Goal: Task Accomplishment & Management: Use online tool/utility

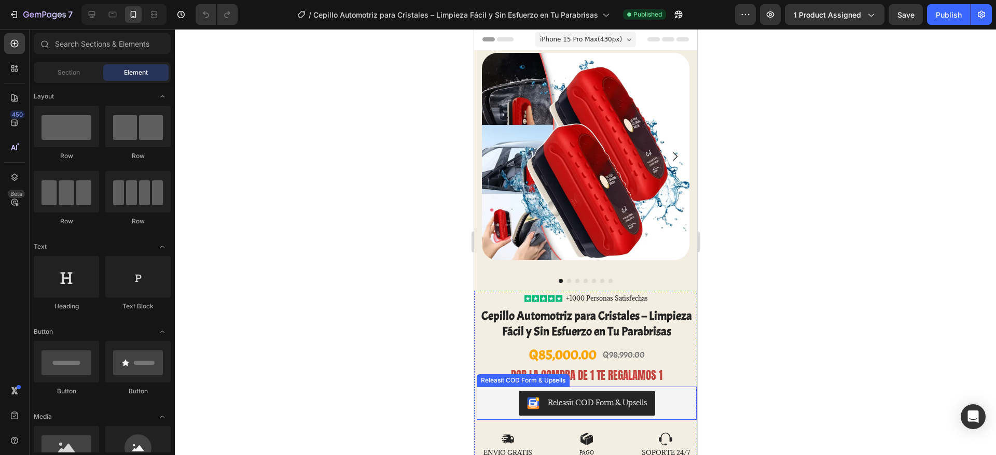
click at [580, 402] on div "Releasit COD Form & Upsells" at bounding box center [596, 402] width 99 height 11
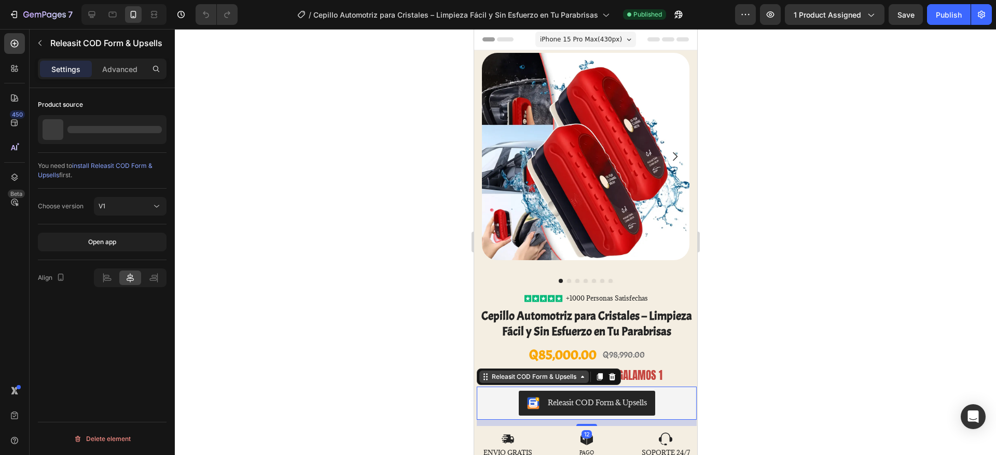
click at [551, 382] on div "Releasit COD Form & Upsells" at bounding box center [533, 376] width 89 height 9
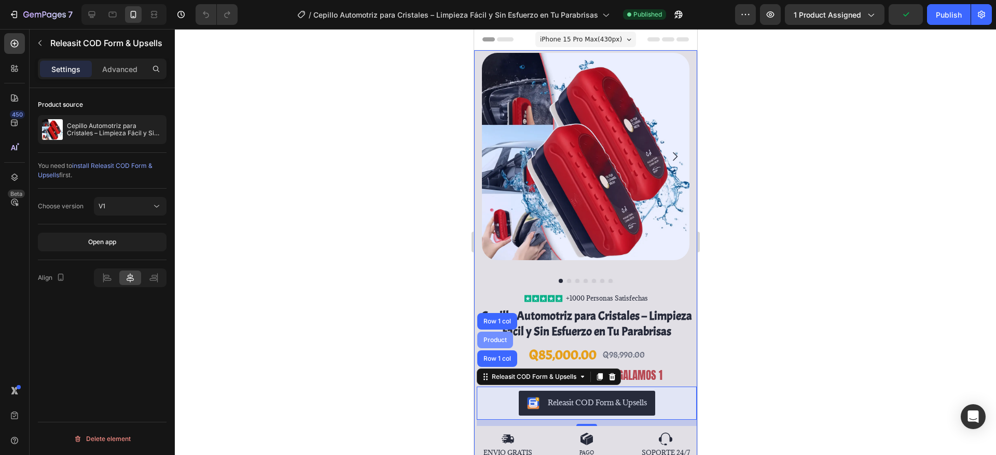
click at [495, 342] on div "Product" at bounding box center [494, 340] width 27 height 6
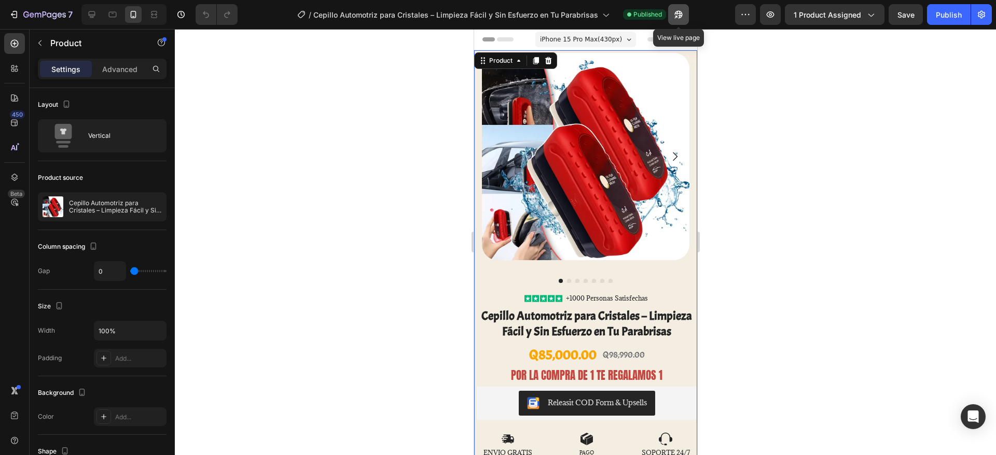
click at [676, 17] on icon "button" at bounding box center [676, 17] width 3 height 3
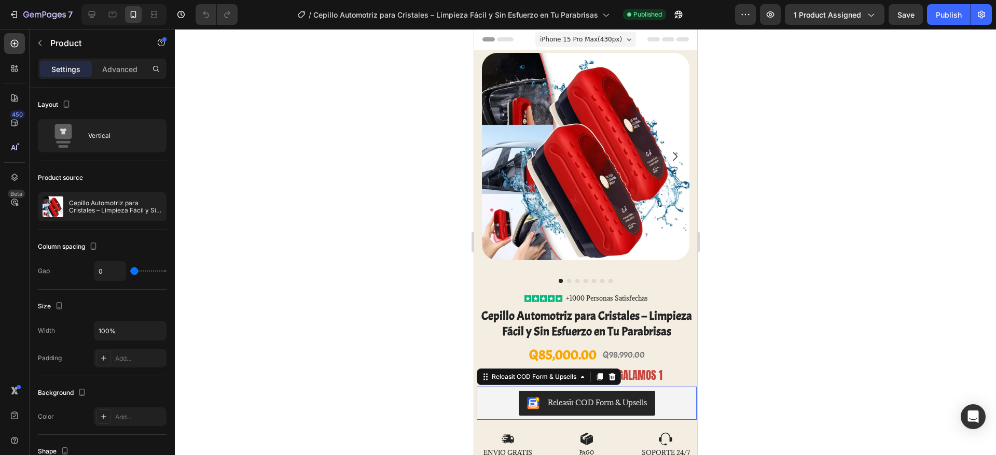
click at [496, 404] on div "Releasit COD Form & Upsells" at bounding box center [586, 403] width 212 height 25
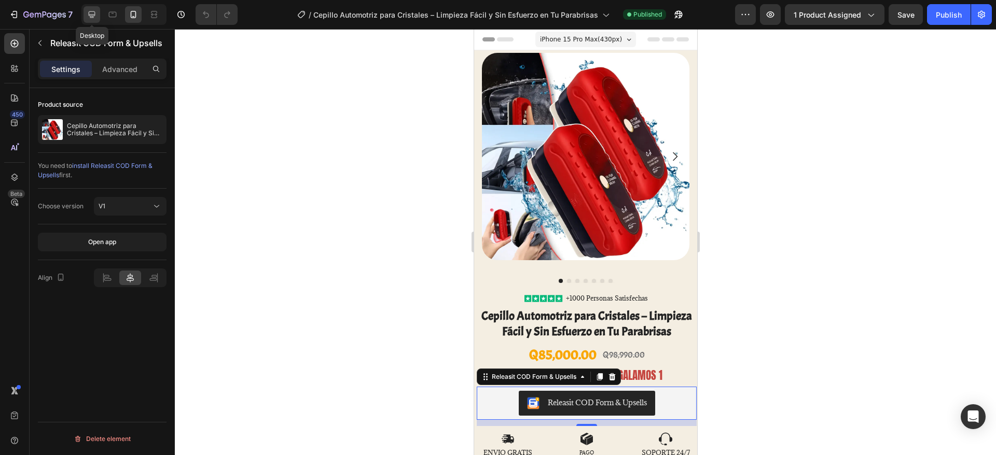
click at [93, 18] on icon at bounding box center [92, 14] width 10 height 10
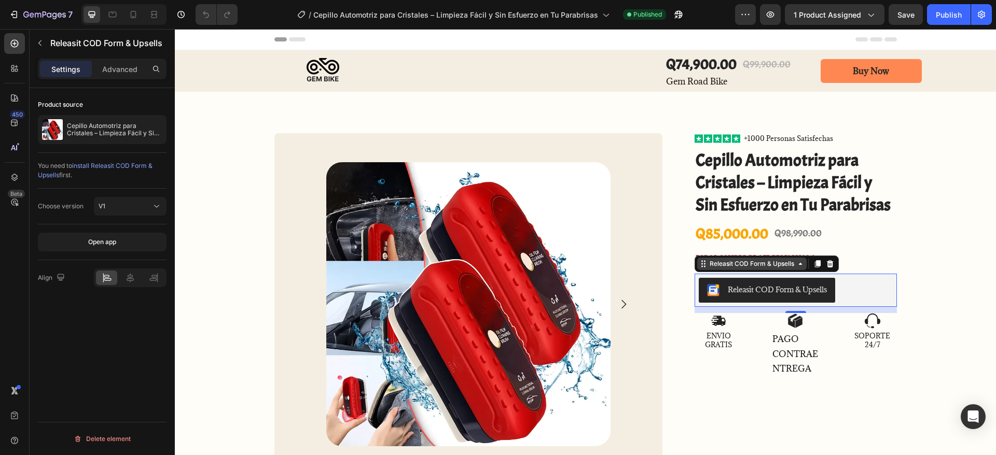
click at [771, 266] on div "Releasit COD Form & Upsells" at bounding box center [751, 263] width 89 height 9
click at [759, 266] on div "Releasit COD Form & Upsells" at bounding box center [751, 263] width 89 height 9
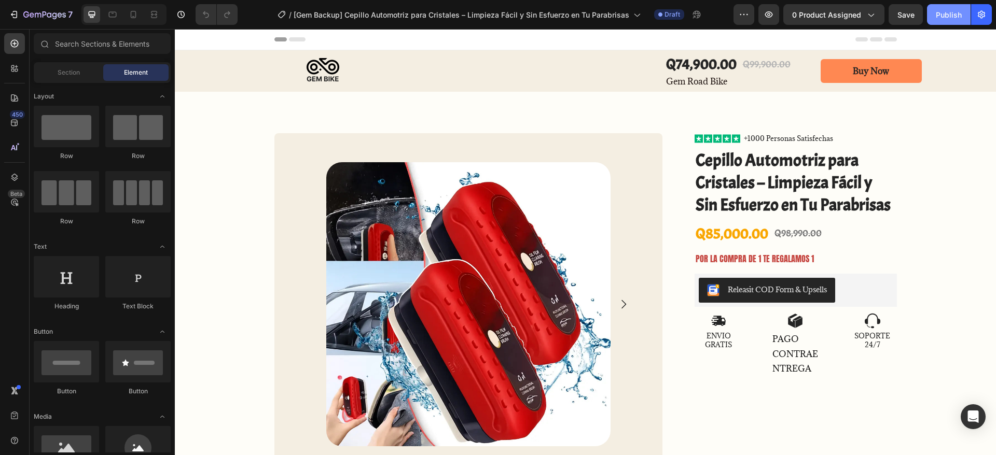
click at [943, 10] on div "Publish" at bounding box center [949, 14] width 26 height 11
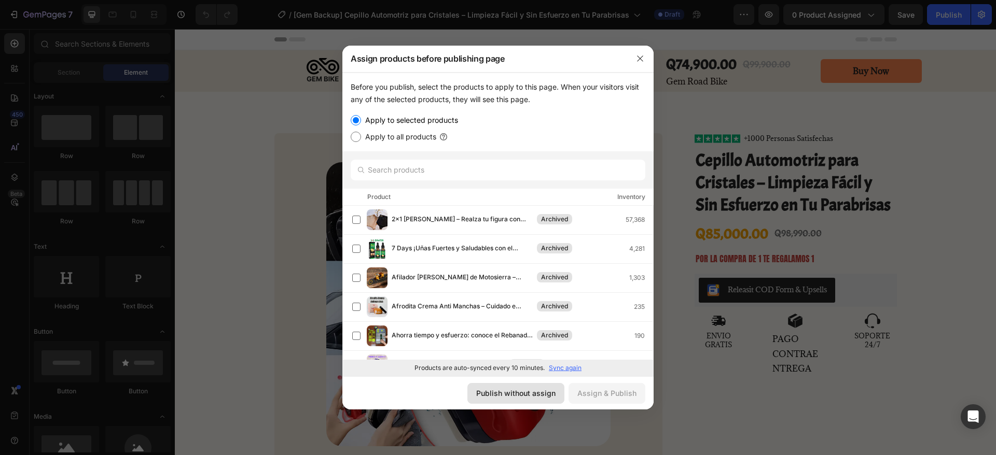
click at [508, 393] on div "Publish without assign" at bounding box center [515, 393] width 79 height 11
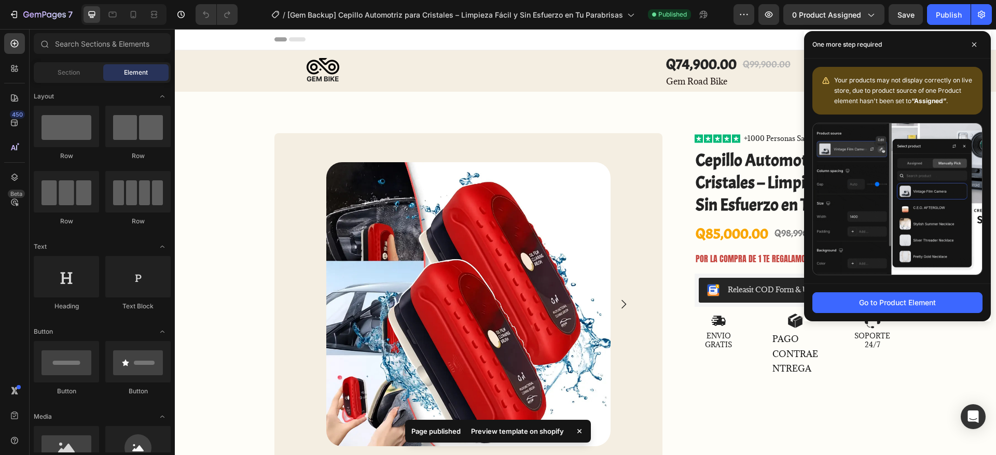
click at [525, 429] on div "Preview template on shopify" at bounding box center [517, 431] width 105 height 15
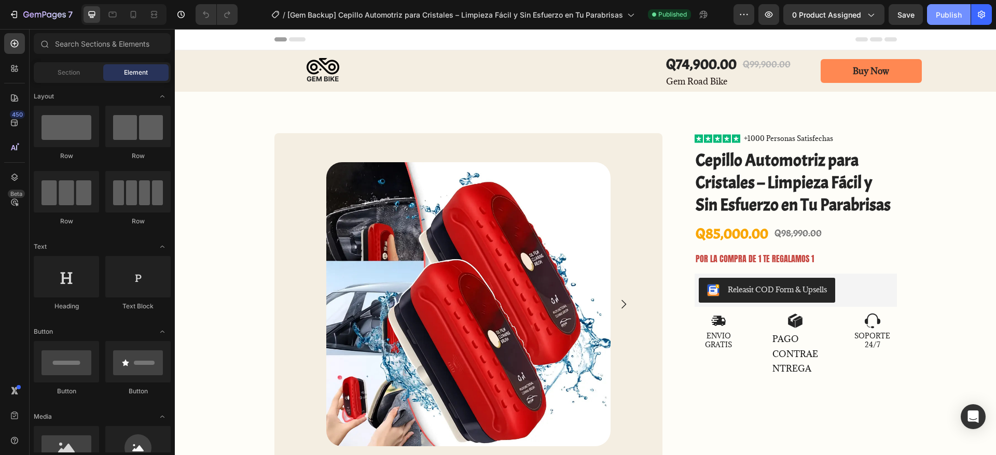
drag, startPoint x: 774, startPoint y: 2, endPoint x: 947, endPoint y: 16, distance: 174.3
click at [947, 16] on div "Publish" at bounding box center [949, 14] width 26 height 11
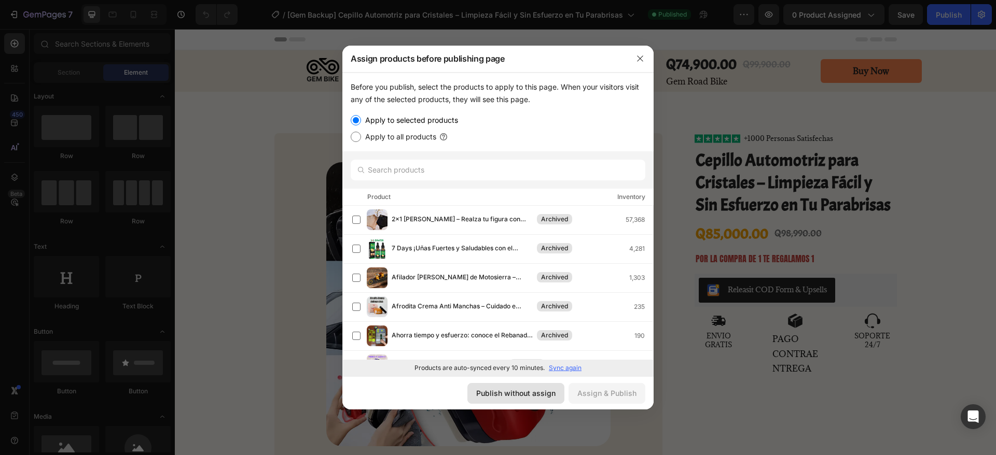
drag, startPoint x: 528, startPoint y: 388, endPoint x: 507, endPoint y: 13, distance: 375.0
click at [528, 388] on div "Publish without assign" at bounding box center [515, 393] width 79 height 11
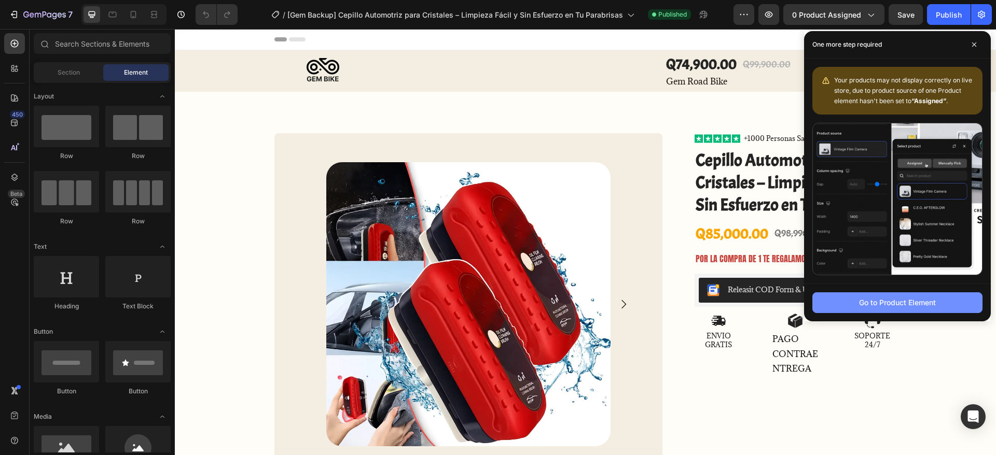
click at [889, 304] on div "Go to Product Element" at bounding box center [897, 302] width 77 height 11
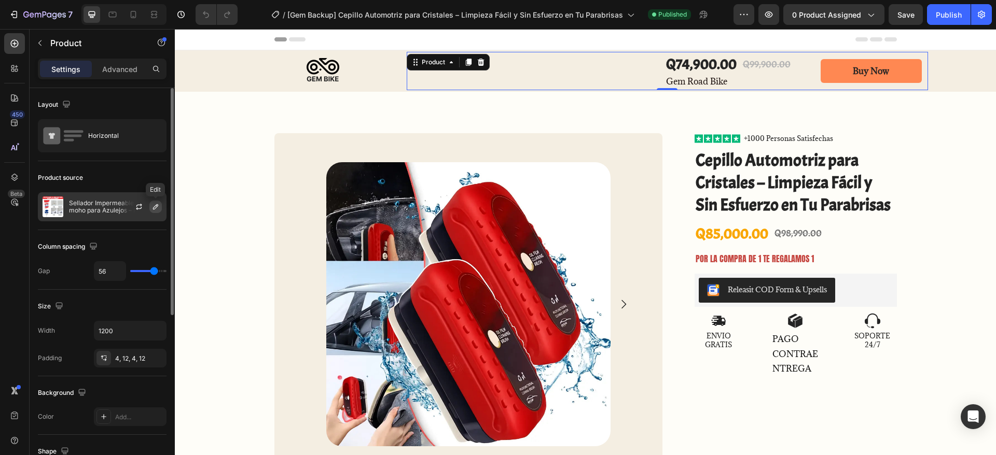
click at [158, 206] on icon "button" at bounding box center [155, 206] width 5 height 5
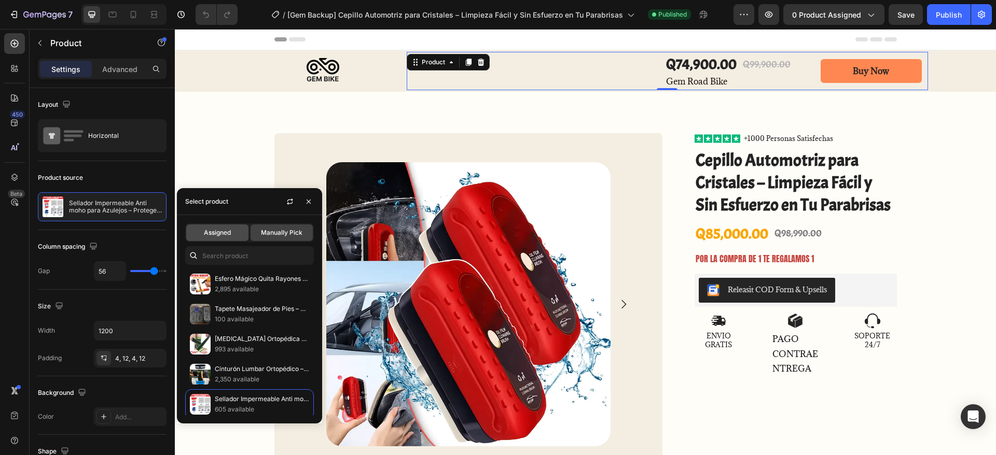
click at [232, 236] on div "Assigned" at bounding box center [217, 233] width 62 height 17
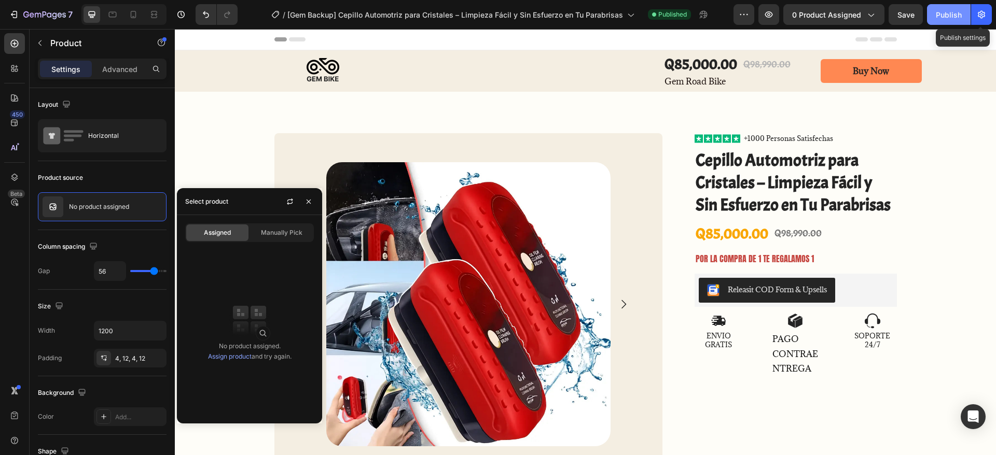
drag, startPoint x: 974, startPoint y: 18, endPoint x: 958, endPoint y: 16, distance: 16.2
click at [969, 18] on div "Publish Publish settings" at bounding box center [959, 14] width 65 height 21
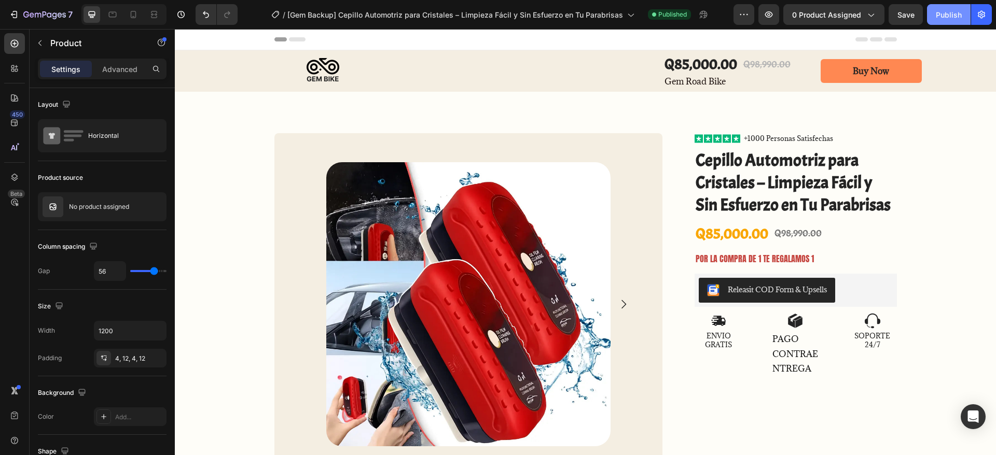
click at [950, 15] on div "Publish" at bounding box center [949, 14] width 26 height 11
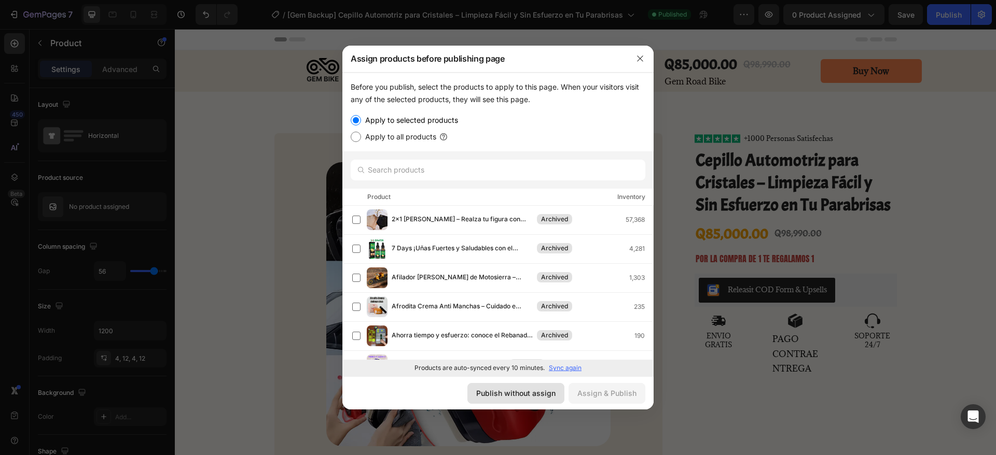
click at [493, 386] on button "Publish without assign" at bounding box center [515, 393] width 97 height 21
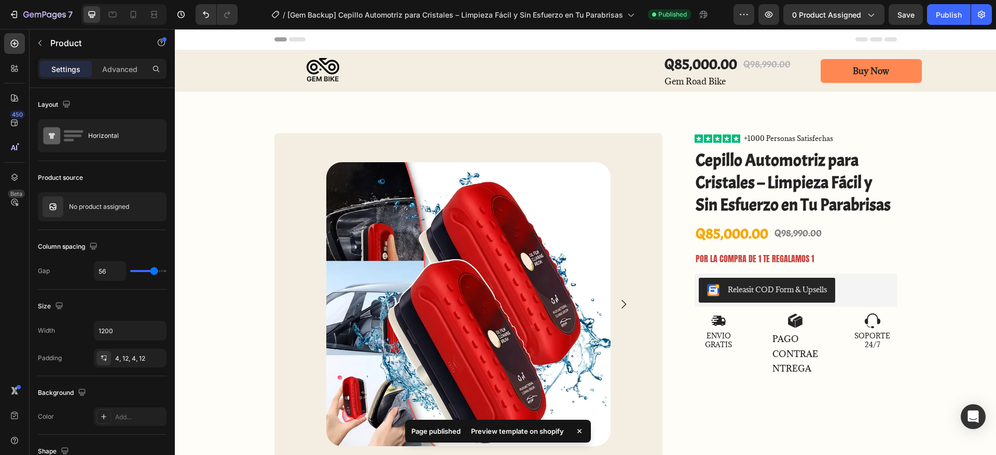
click at [519, 427] on div "Preview template on shopify" at bounding box center [517, 431] width 105 height 15
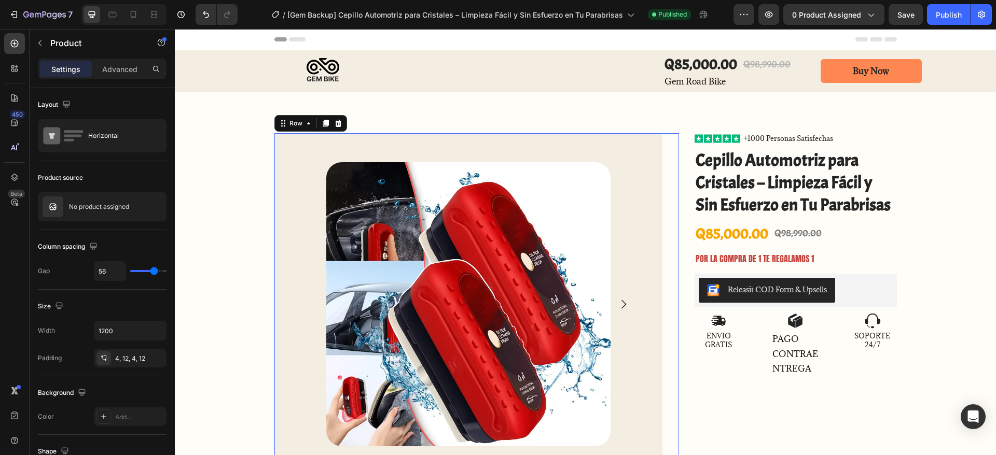
click at [662, 157] on div "Product Images Product Images Row Row 0" at bounding box center [476, 349] width 404 height 432
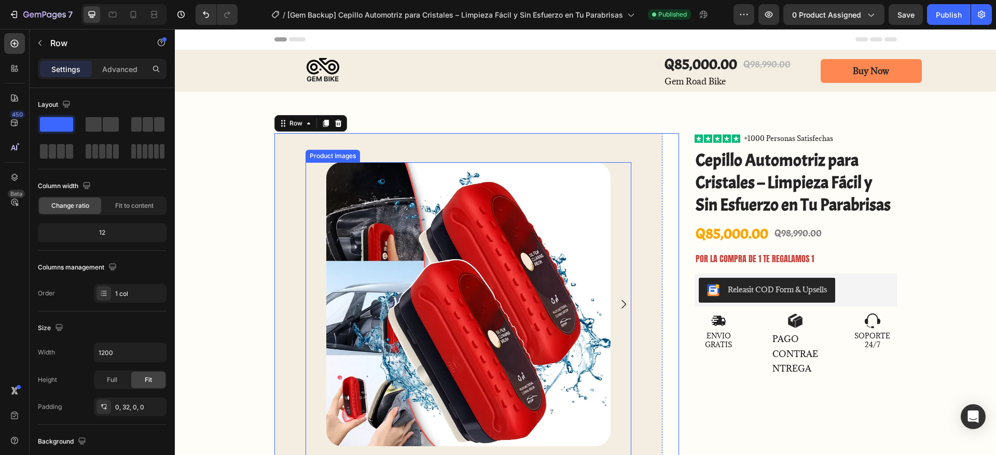
click at [326, 185] on img at bounding box center [468, 304] width 284 height 284
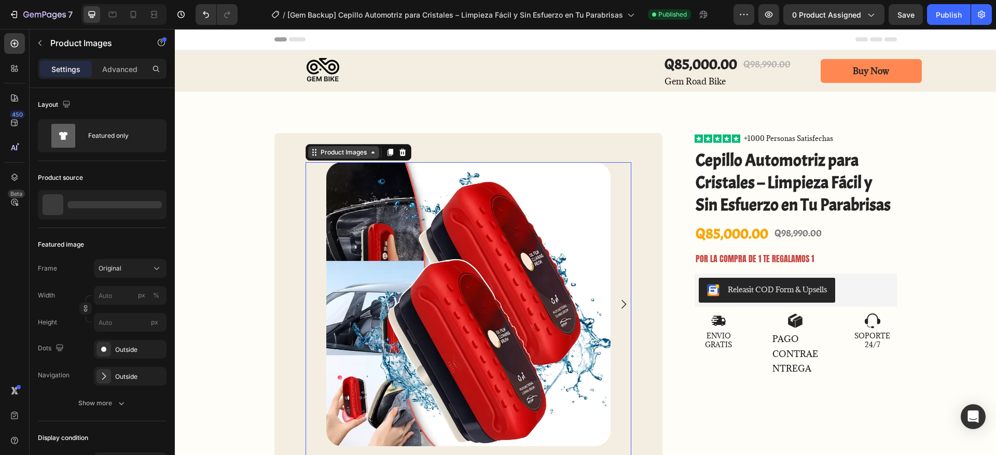
click at [332, 153] on div "Product Images" at bounding box center [343, 152] width 50 height 9
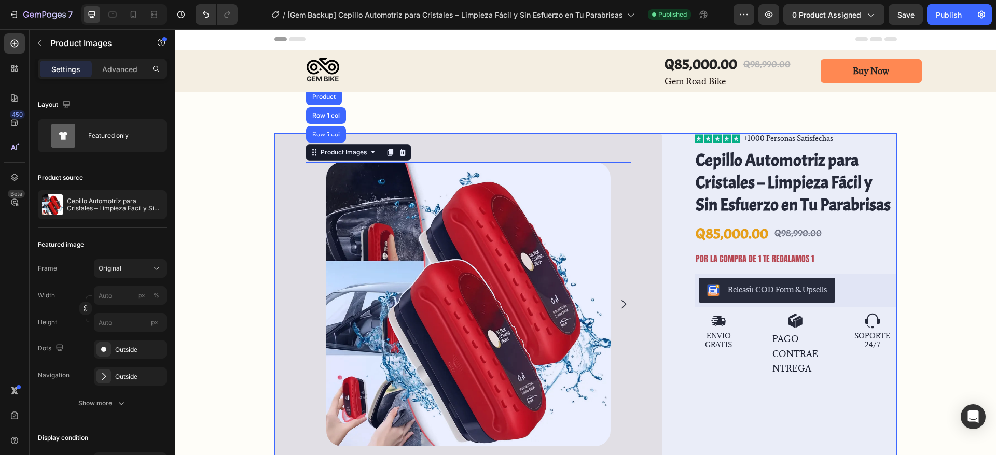
click at [321, 94] on div "Product" at bounding box center [323, 97] width 27 height 6
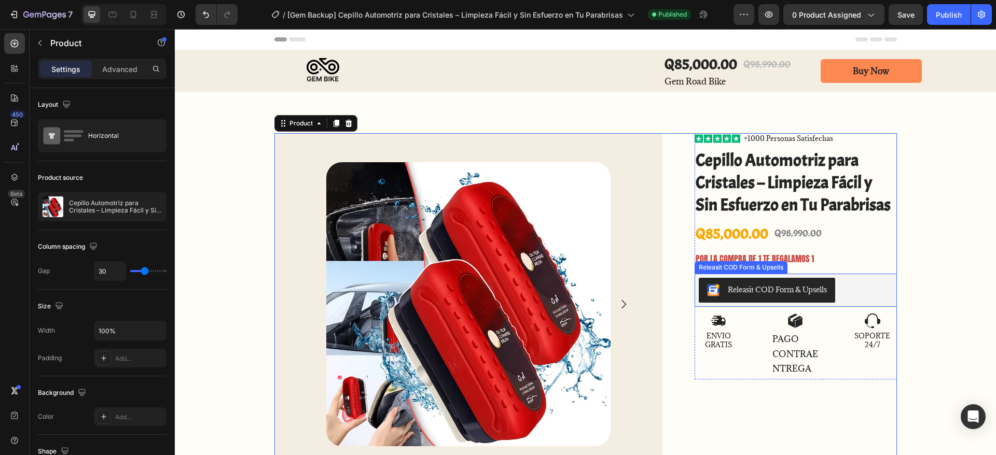
click at [876, 297] on div "Releasit COD Form & Upsells" at bounding box center [796, 290] width 194 height 25
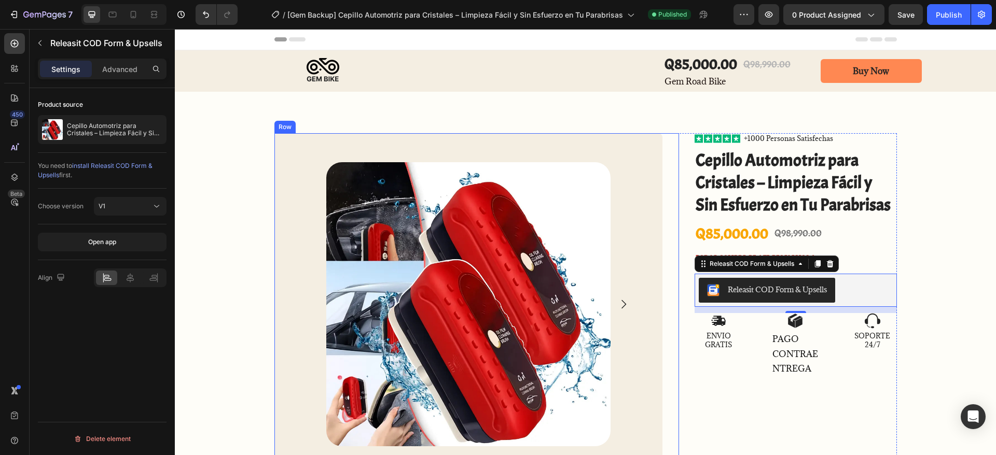
click at [660, 185] on div "Product Images Product Images Row Row" at bounding box center [476, 349] width 404 height 432
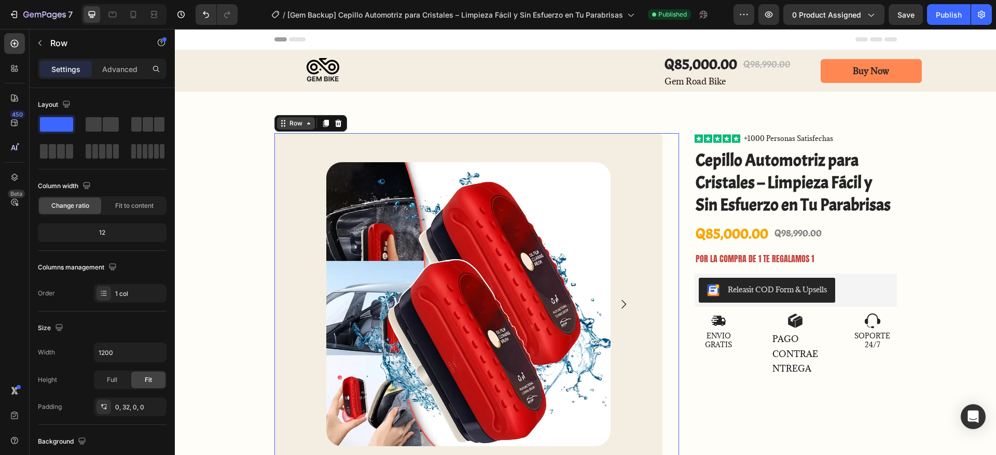
click at [304, 125] on icon at bounding box center [308, 123] width 8 height 8
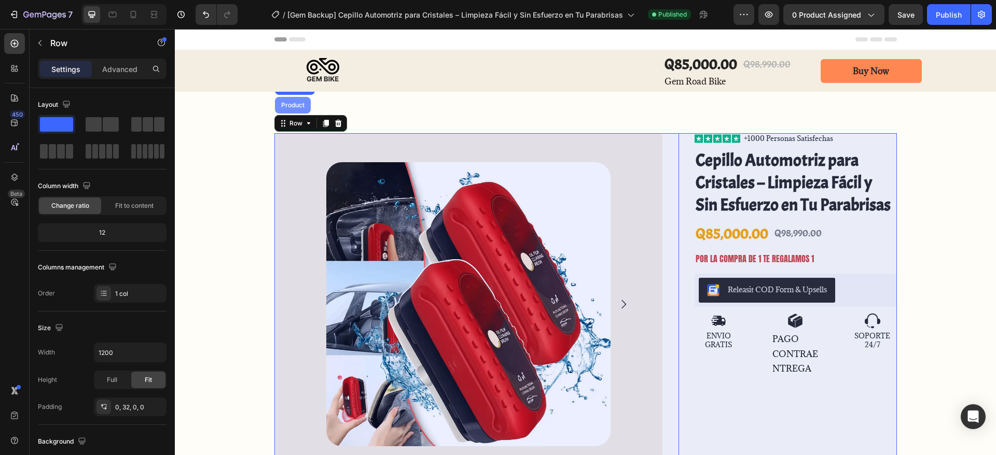
click at [290, 110] on div "Product" at bounding box center [293, 105] width 36 height 17
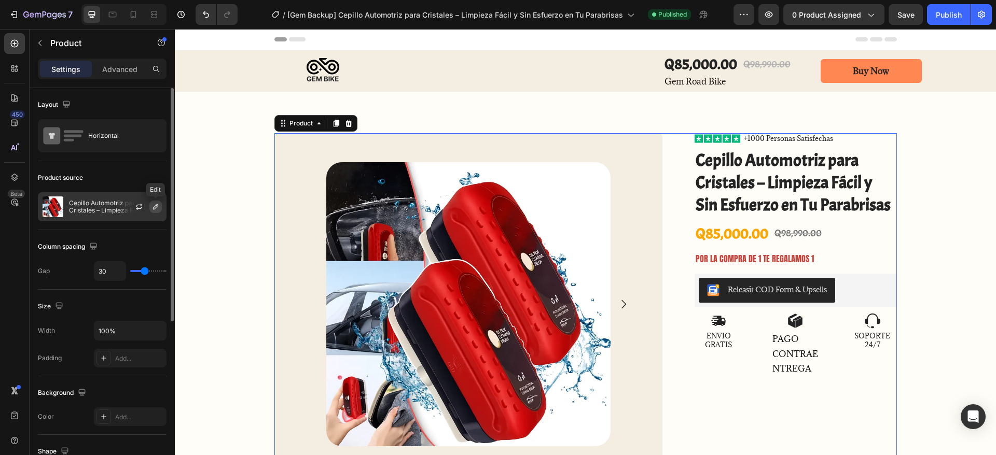
click at [160, 204] on button "button" at bounding box center [155, 207] width 12 height 12
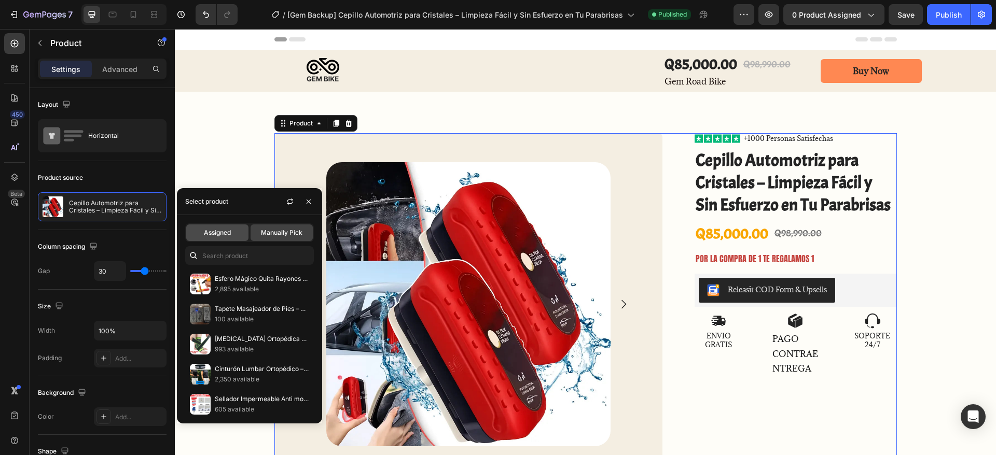
click at [227, 232] on span "Assigned" at bounding box center [217, 232] width 27 height 9
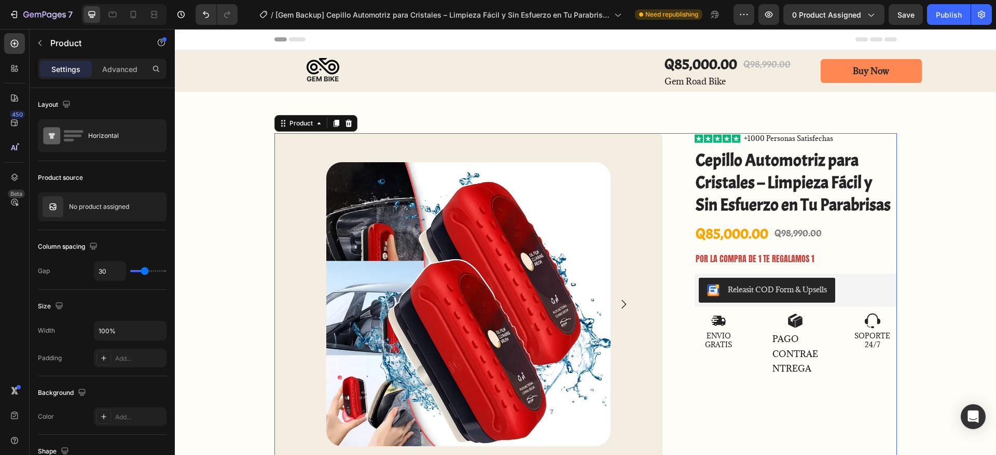
click at [630, 23] on div "/ [Gem Backup] Cepillo Automotriz para Cristales – Limpieza Fácil y Sin Esfuerz…" at bounding box center [489, 14] width 487 height 21
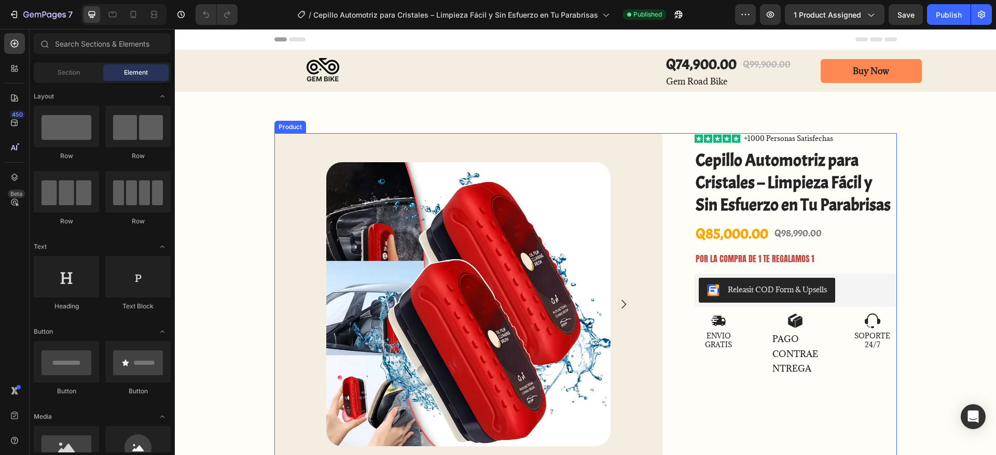
click at [674, 229] on div "Product Images Product Images Row Row Icon Icon Icon Icon Icon Icon List +1000 …" at bounding box center [585, 349] width 622 height 432
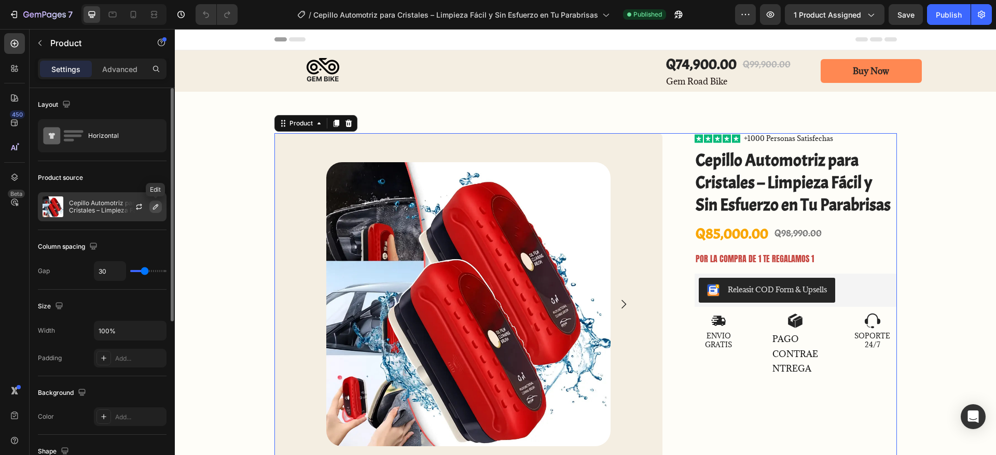
click at [152, 206] on icon "button" at bounding box center [155, 207] width 8 height 8
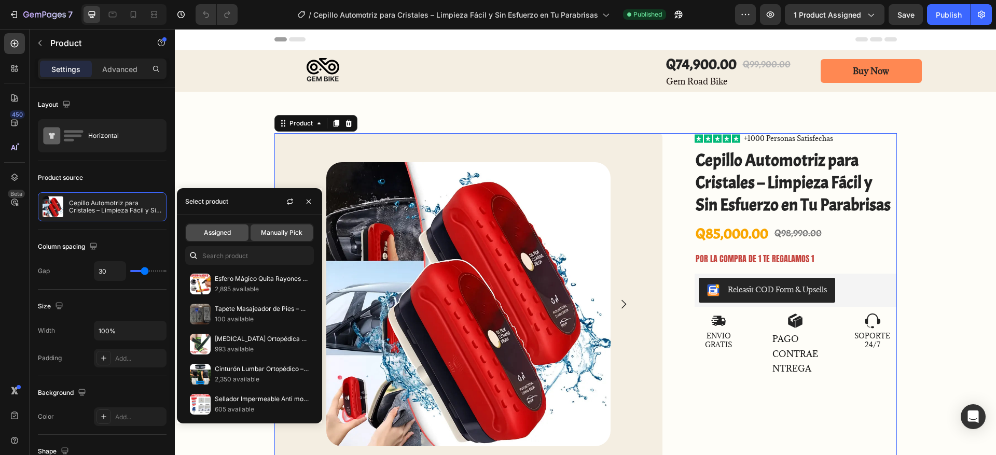
click at [222, 228] on span "Assigned" at bounding box center [217, 232] width 27 height 9
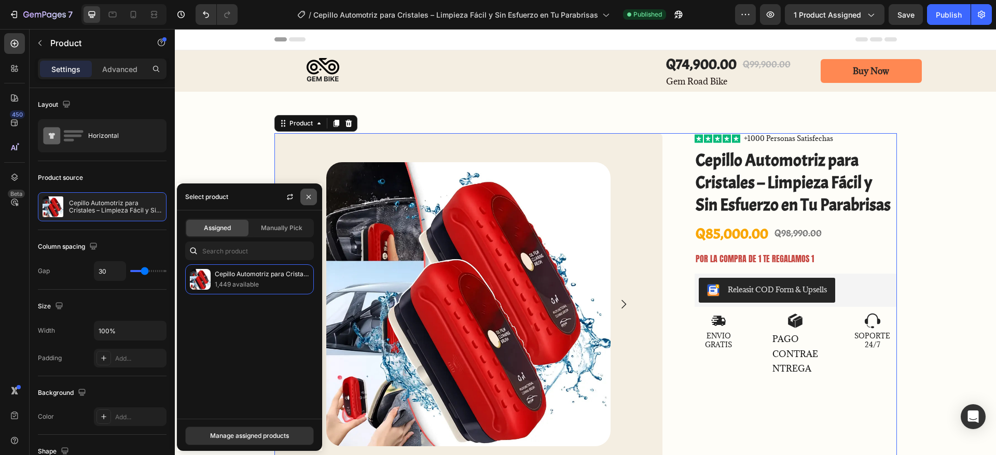
click at [309, 194] on icon "button" at bounding box center [308, 197] width 8 height 8
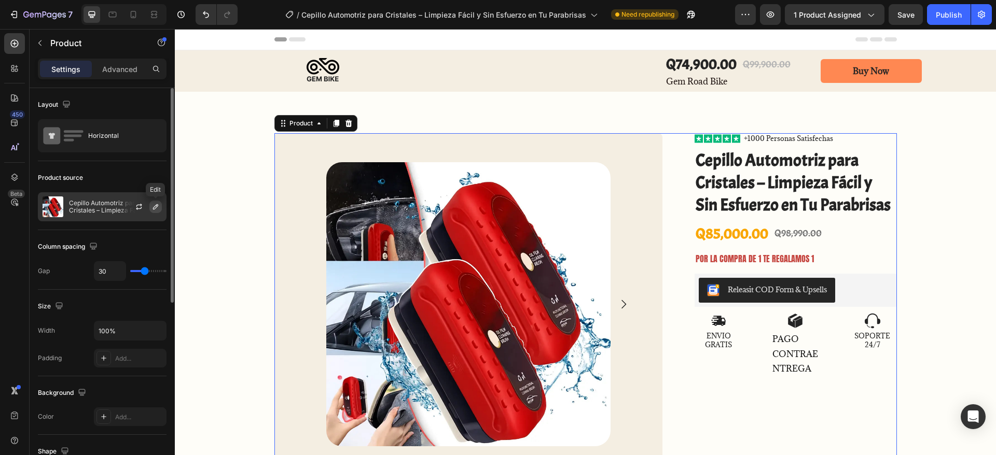
click at [155, 206] on icon "button" at bounding box center [155, 206] width 5 height 5
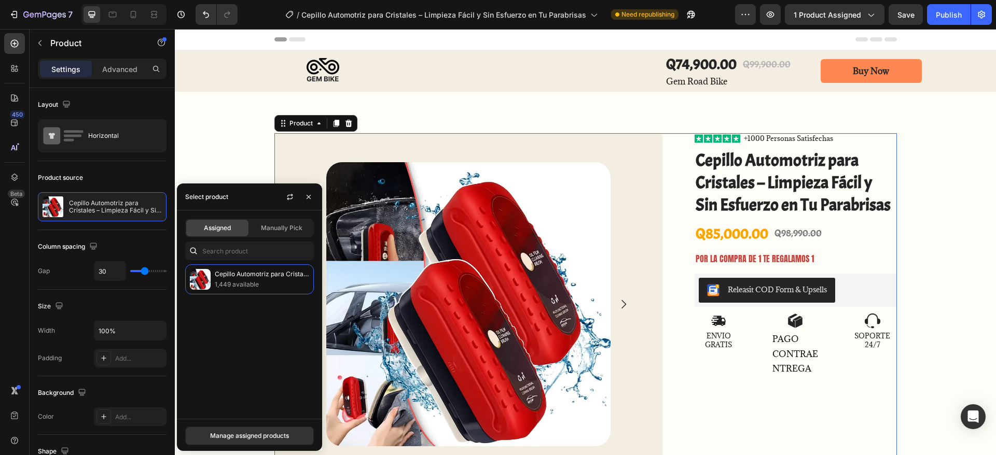
click at [214, 224] on span "Assigned" at bounding box center [217, 228] width 27 height 9
click at [231, 268] on div "Cepillo Automotriz para Cristales – Limpieza Fácil y Sin Esfuerzo en Tu Parabri…" at bounding box center [249, 279] width 129 height 30
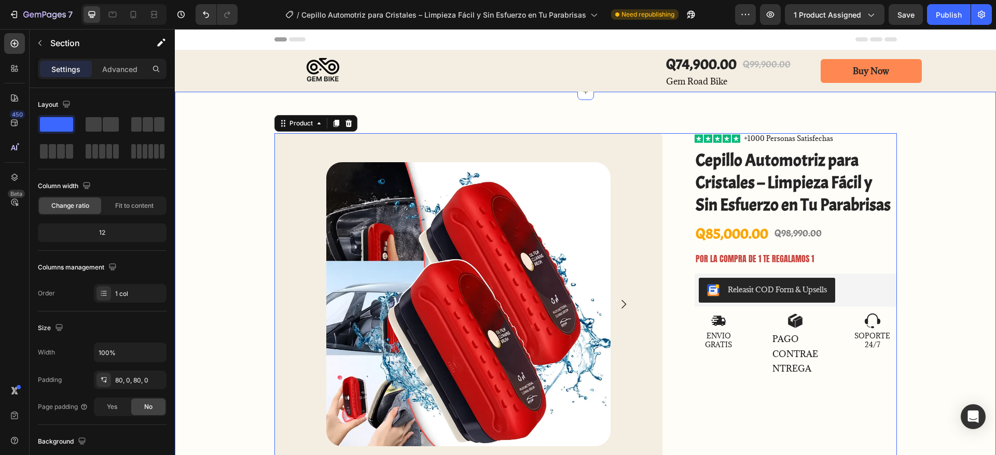
click at [232, 118] on div "Product Images Product Images Row Row Icon Icon Icon Icon Icon Icon List +1000 …" at bounding box center [585, 349] width 821 height 515
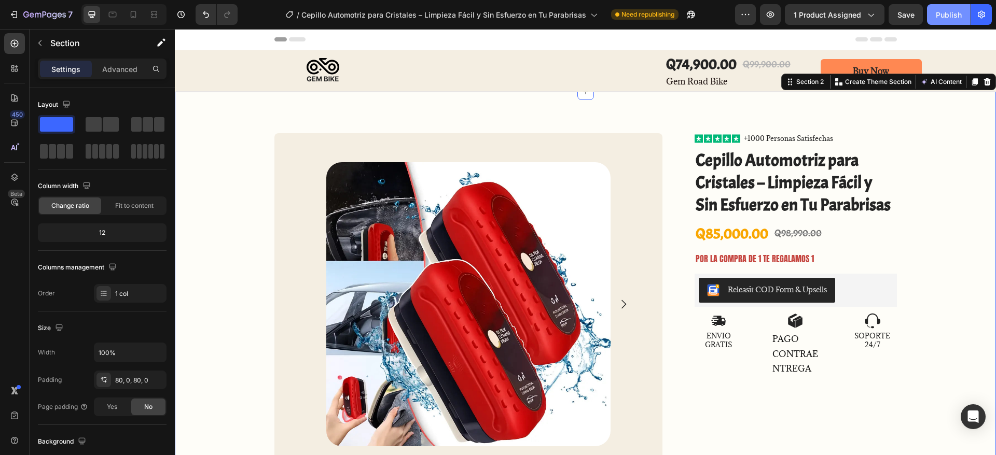
click at [945, 18] on div "Publish" at bounding box center [949, 14] width 26 height 11
click at [867, 291] on div "Releasit COD Form & Upsells" at bounding box center [796, 290] width 194 height 25
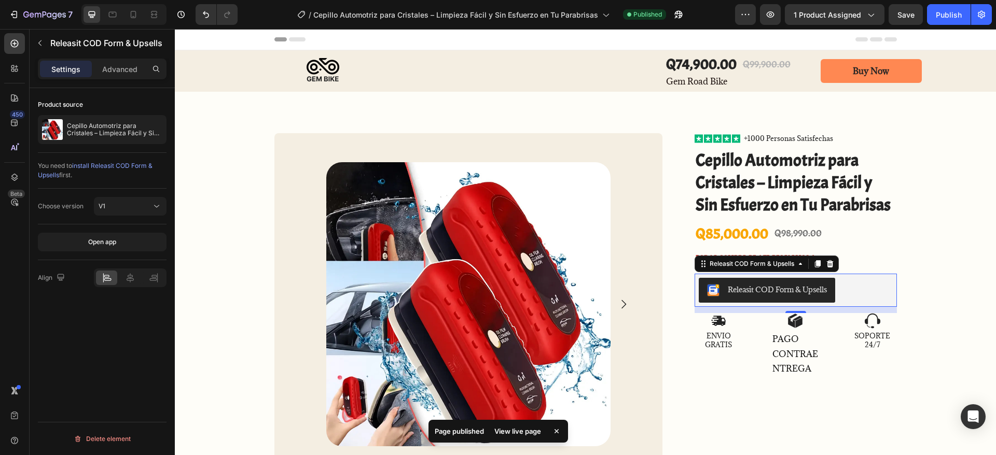
click at [520, 433] on div "View live page" at bounding box center [517, 431] width 59 height 15
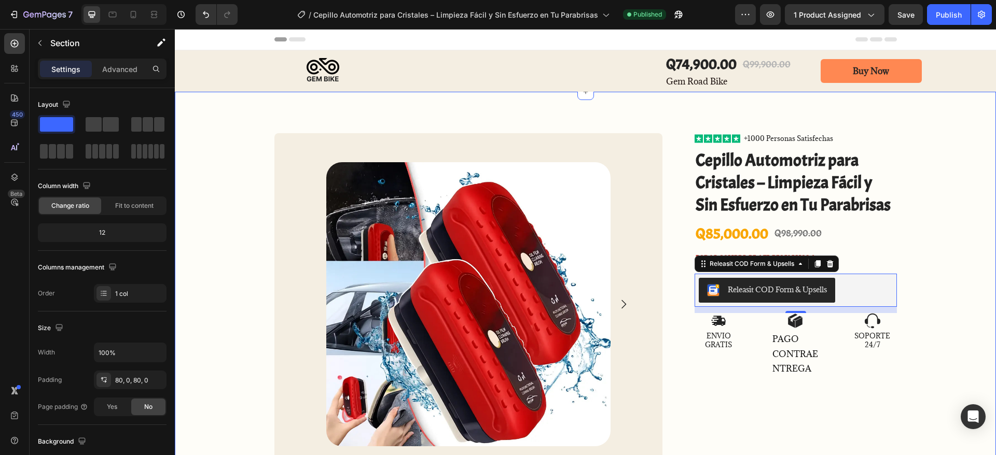
click at [679, 120] on div "Product Images Product Images Row Row Icon Icon Icon Icon Icon Icon List +1000 …" at bounding box center [585, 349] width 821 height 515
click at [828, 294] on button "Releasit COD Form & Upsells" at bounding box center [767, 290] width 136 height 25
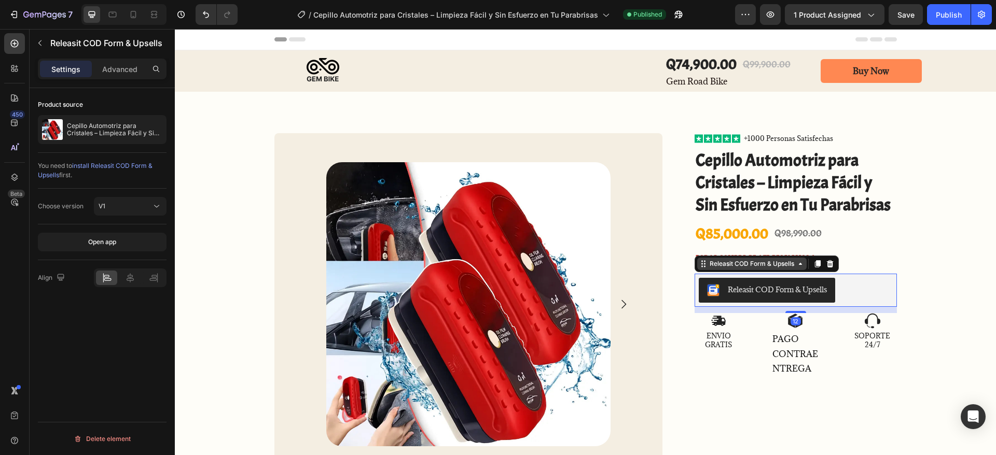
click at [765, 260] on div "Releasit COD Form & Upsells" at bounding box center [751, 263] width 89 height 9
click at [121, 131] on p "Cepillo Automotriz para Cristales – Limpieza Fácil y Sin Esfuerzo en Tu Parabri…" at bounding box center [114, 129] width 95 height 15
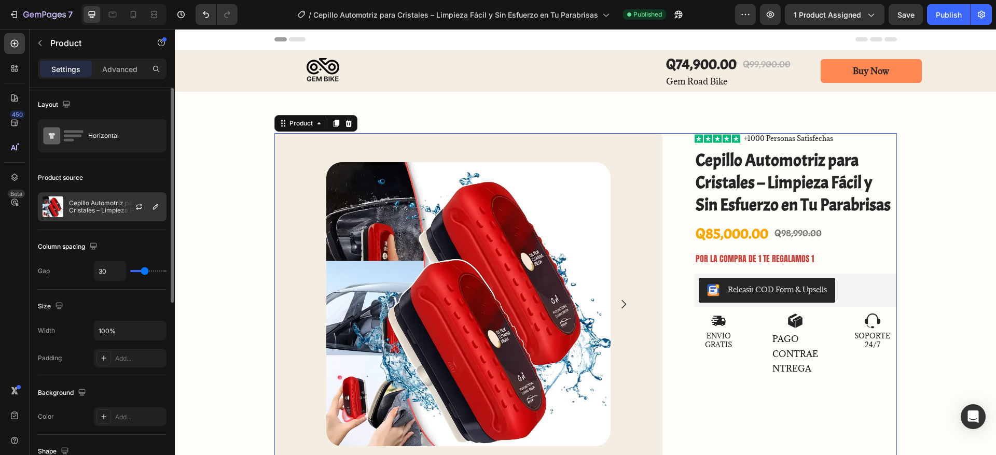
click at [109, 198] on div "Cepillo Automotriz para Cristales – Limpieza Fácil y Sin Esfuerzo en Tu Parabri…" at bounding box center [102, 206] width 129 height 29
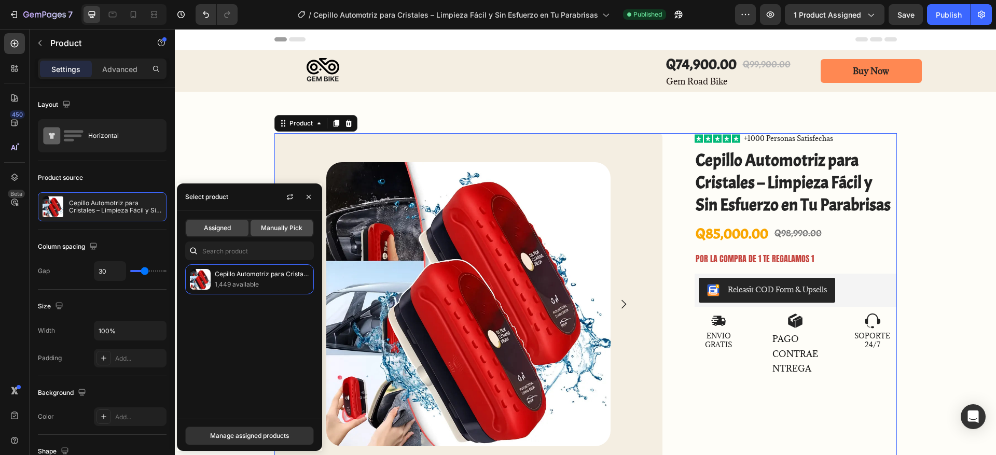
click at [282, 228] on span "Manually Pick" at bounding box center [281, 228] width 41 height 9
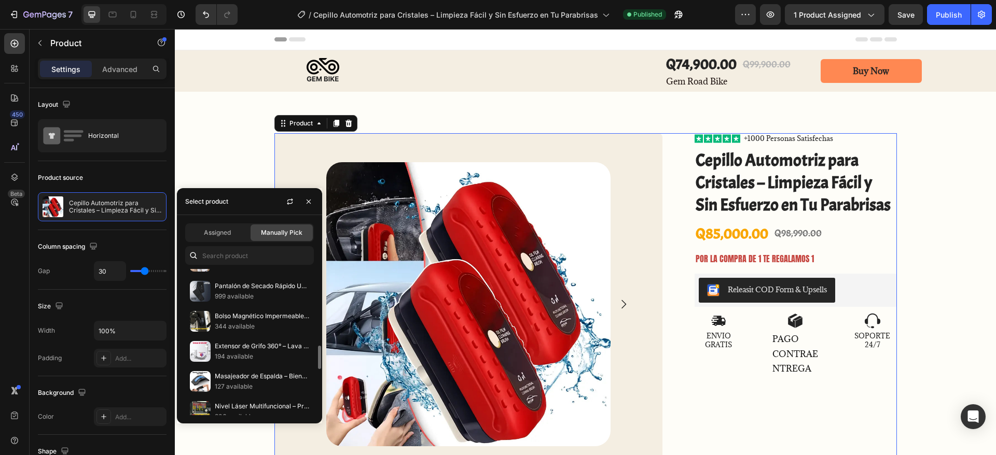
scroll to position [396, 0]
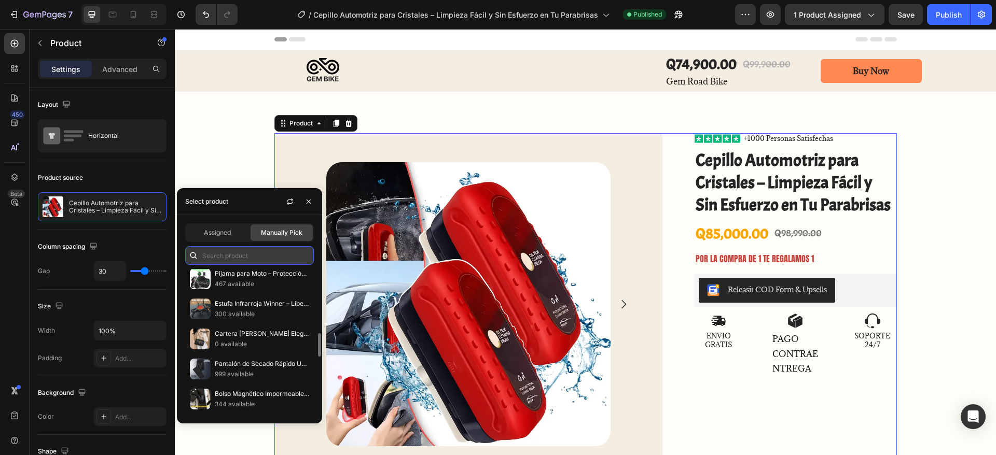
click at [235, 258] on input "text" at bounding box center [249, 255] width 129 height 19
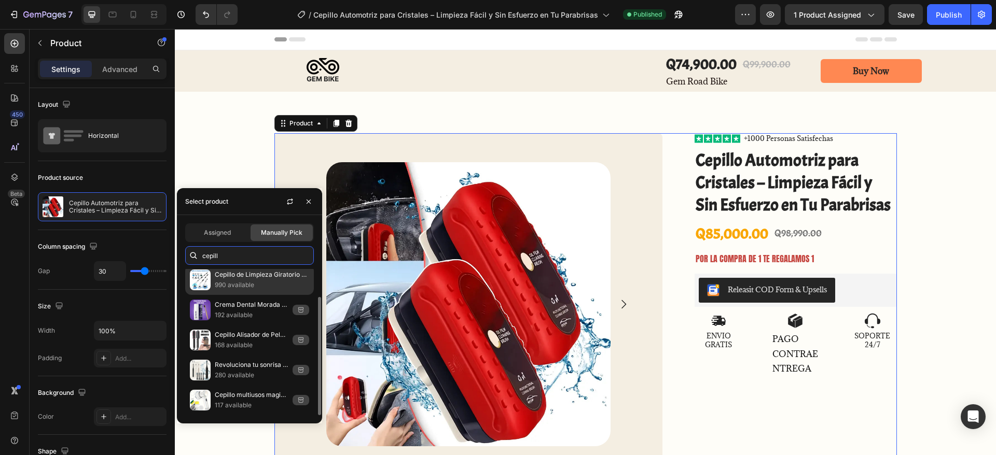
scroll to position [0, 0]
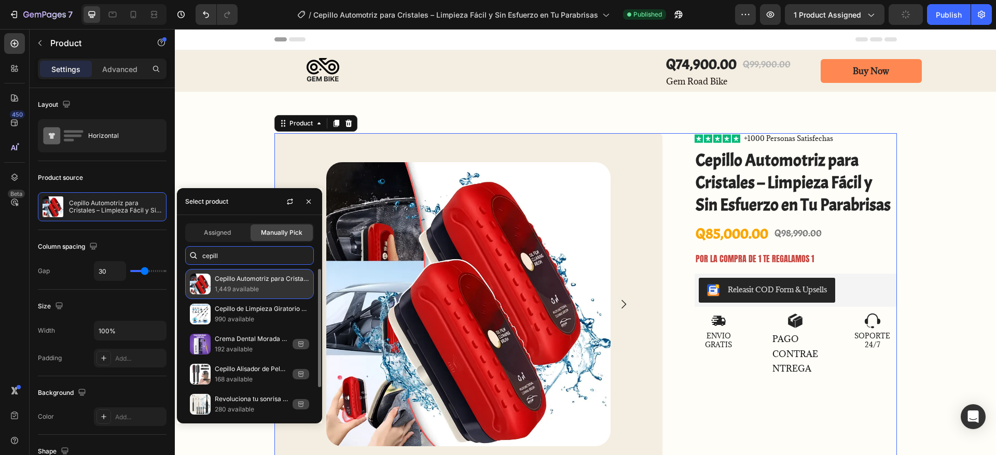
type input "cepill"
click at [266, 288] on p "1,449 available" at bounding box center [262, 289] width 94 height 10
click at [276, 280] on p "Cepillo Automotriz para Cristales – Limpieza Fácil y Sin Esfuerzo en Tu Parabri…" at bounding box center [262, 279] width 94 height 10
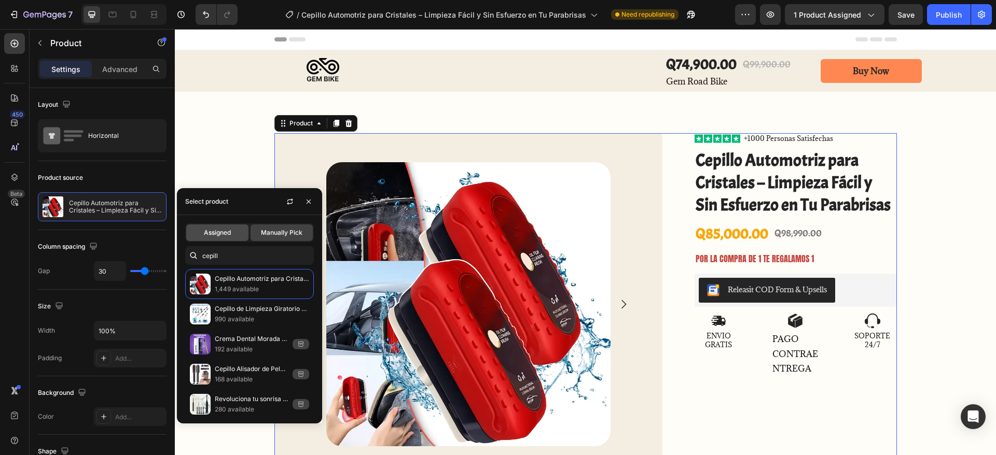
click at [229, 233] on span "Assigned" at bounding box center [217, 232] width 27 height 9
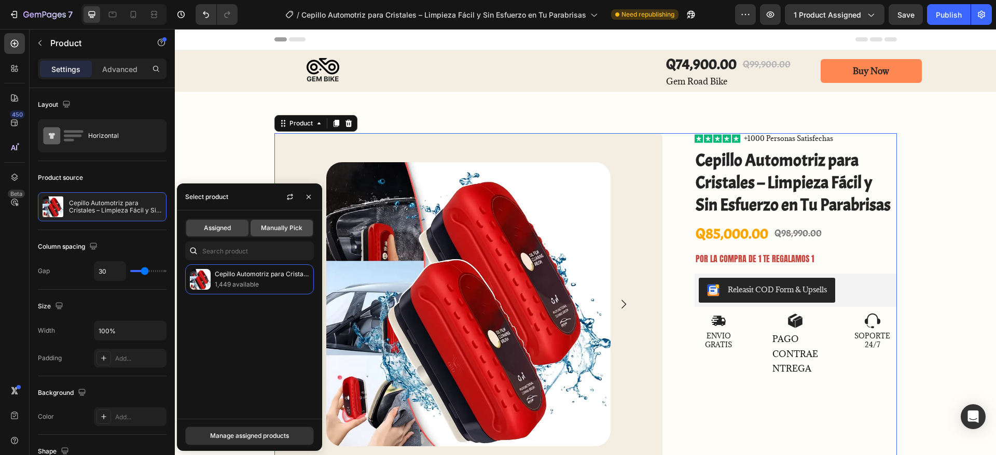
click at [271, 228] on span "Manually Pick" at bounding box center [281, 228] width 41 height 9
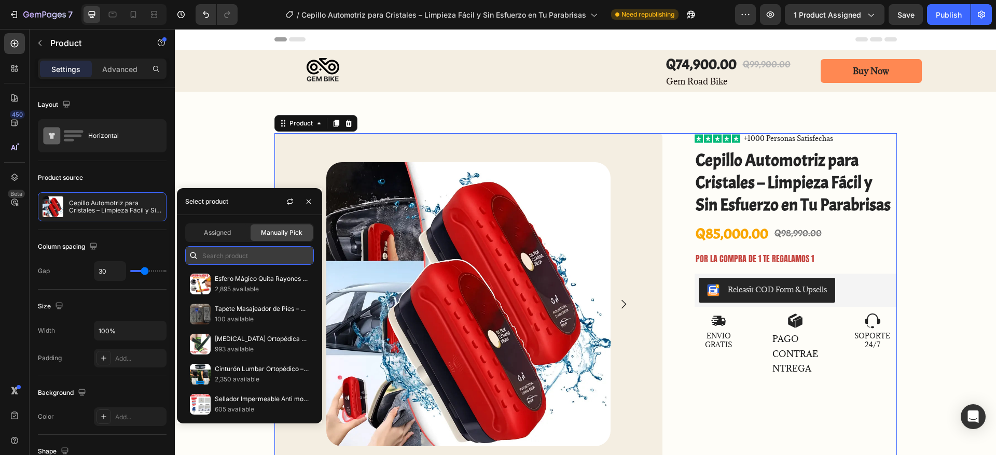
click at [233, 256] on input "text" at bounding box center [249, 255] width 129 height 19
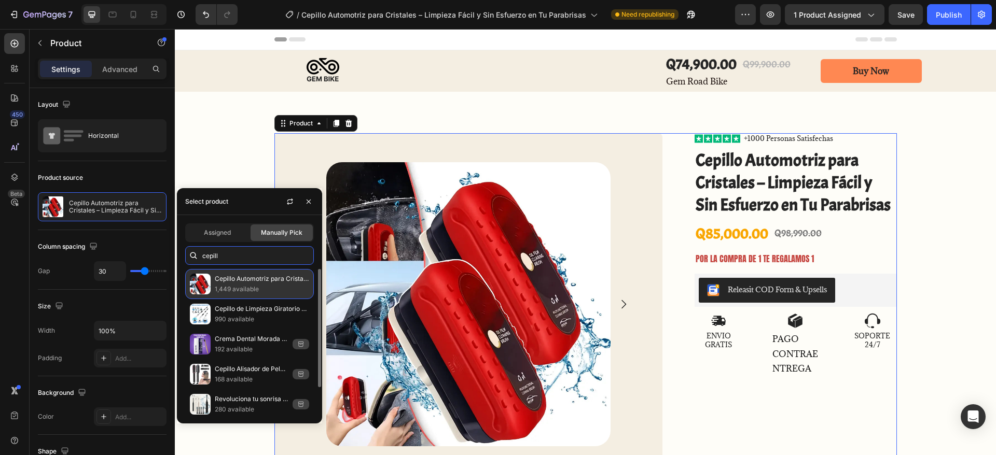
type input "cepill"
click at [248, 278] on p "Cepillo Automotriz para Cristales – Limpieza Fácil y Sin Esfuerzo en Tu Parabri…" at bounding box center [262, 279] width 94 height 10
click at [247, 280] on p "Cepillo Automotriz para Cristales – Limpieza Fácil y Sin Esfuerzo en Tu Parabri…" at bounding box center [262, 279] width 94 height 10
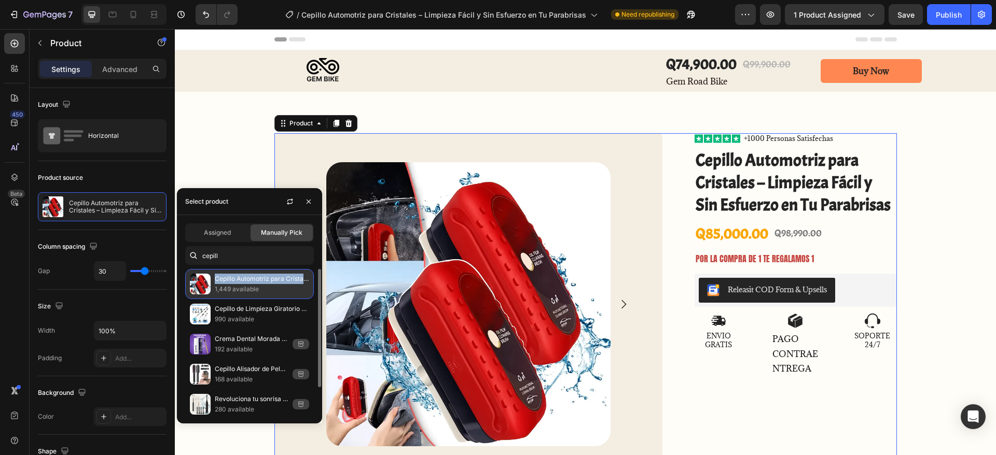
click at [247, 280] on p "Cepillo Automotriz para Cristales – Limpieza Fácil y Sin Esfuerzo en Tu Parabri…" at bounding box center [262, 279] width 94 height 10
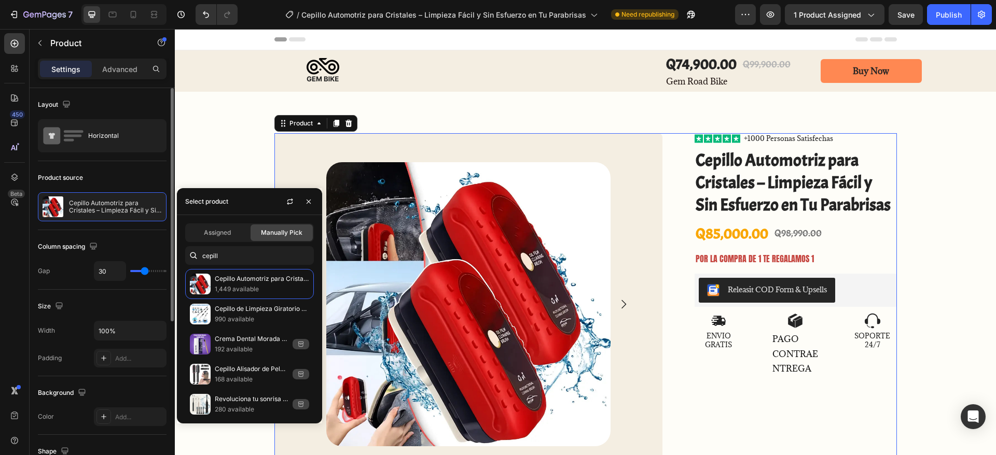
click at [137, 166] on div "Product source Cepillo Automotriz para Cristales – Limpieza Fácil y Sin Esfuerz…" at bounding box center [102, 195] width 129 height 69
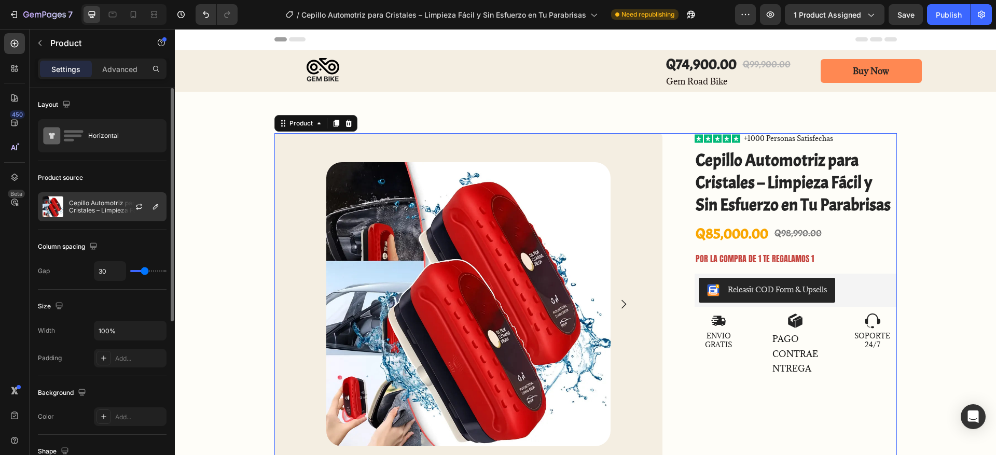
click at [127, 210] on div at bounding box center [143, 207] width 46 height 28
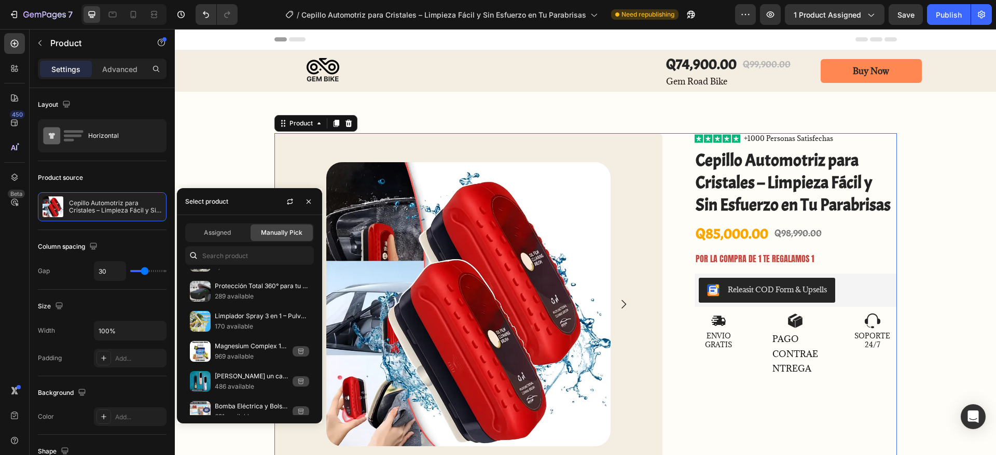
scroll to position [1376, 0]
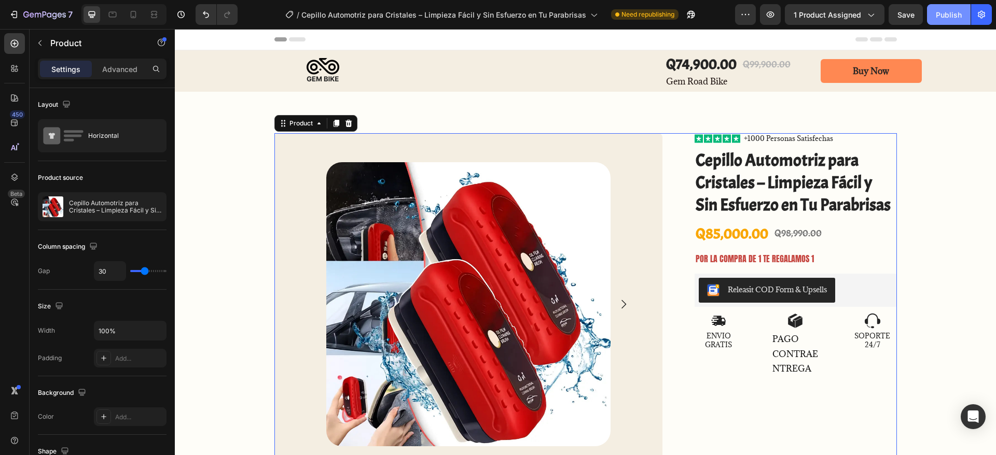
click at [932, 12] on button "Publish" at bounding box center [949, 14] width 44 height 21
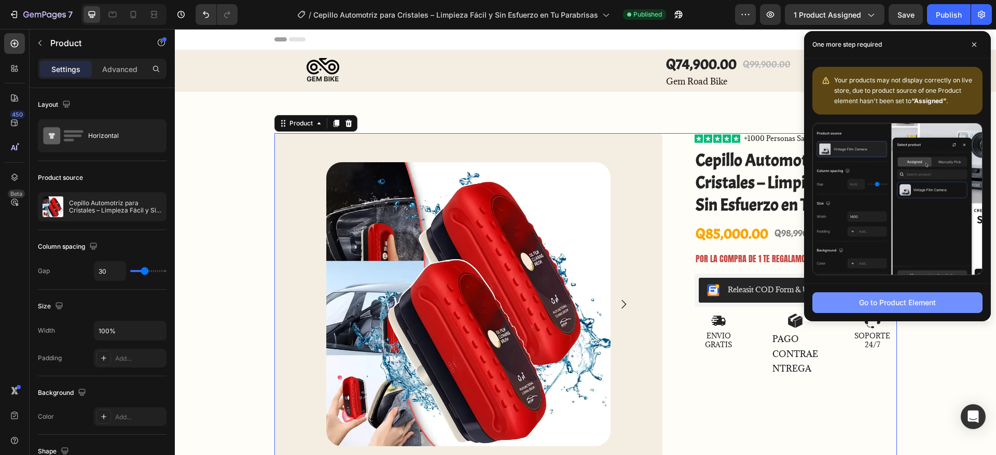
click at [898, 299] on div "Go to Product Element" at bounding box center [897, 302] width 77 height 11
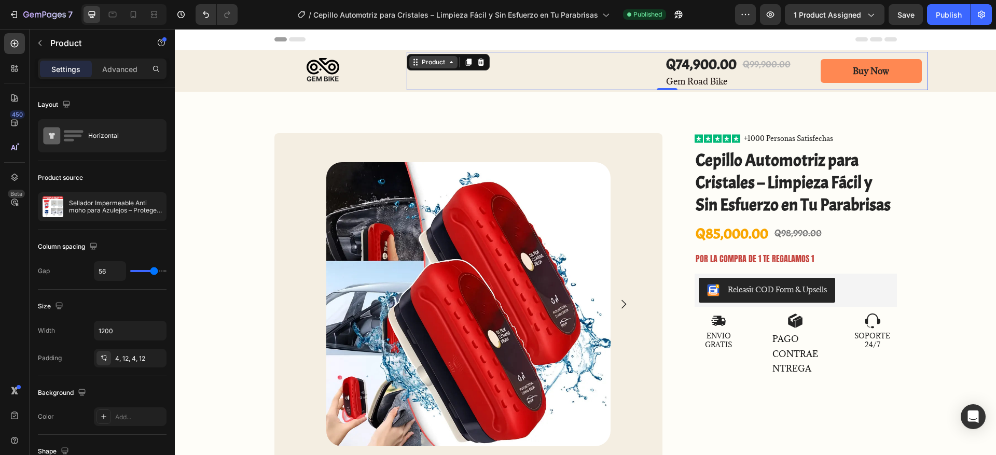
click at [423, 58] on div "Product" at bounding box center [433, 62] width 27 height 9
click at [158, 205] on icon "button" at bounding box center [155, 206] width 5 height 5
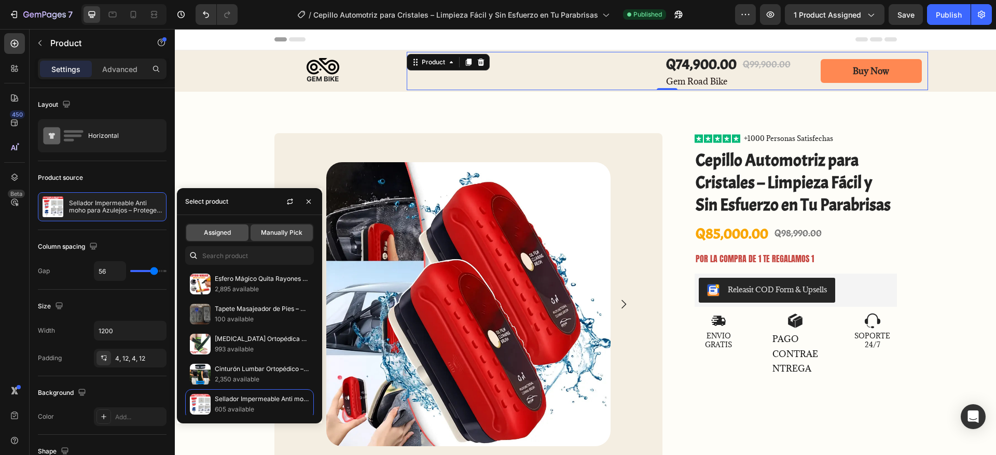
click at [225, 226] on div "Assigned" at bounding box center [217, 233] width 62 height 17
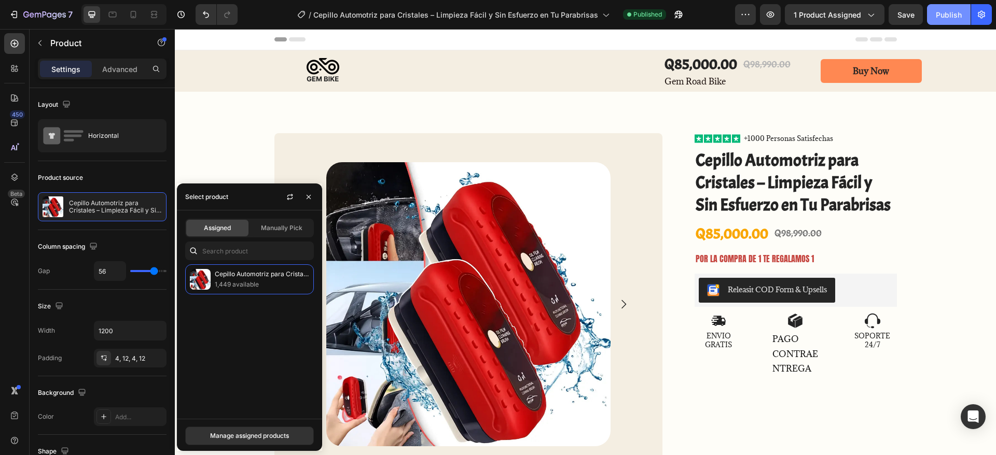
click at [952, 21] on button "Publish" at bounding box center [949, 14] width 44 height 21
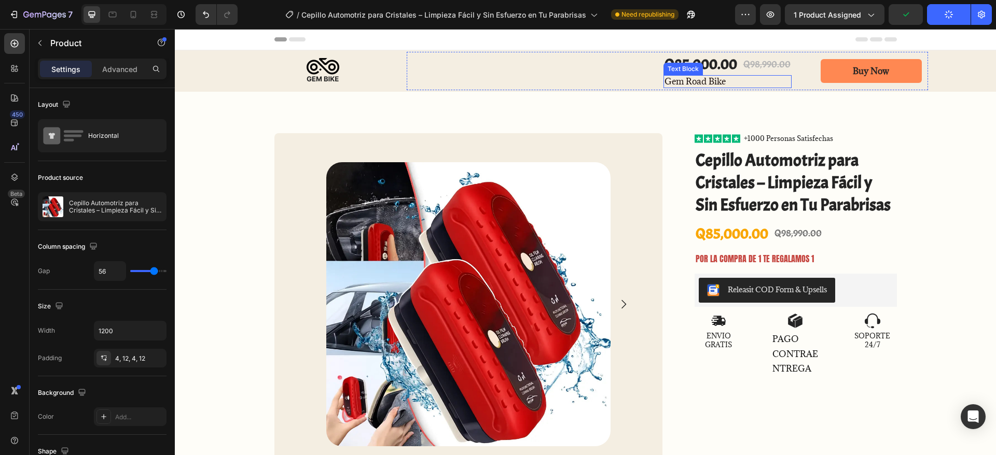
click at [669, 72] on div "Text Block" at bounding box center [682, 69] width 39 height 12
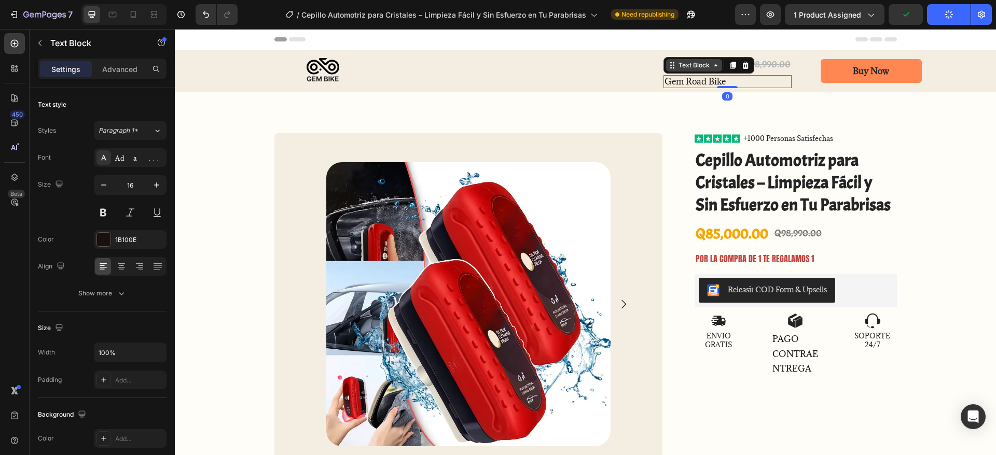
click at [681, 61] on div "Text Block" at bounding box center [693, 65] width 35 height 9
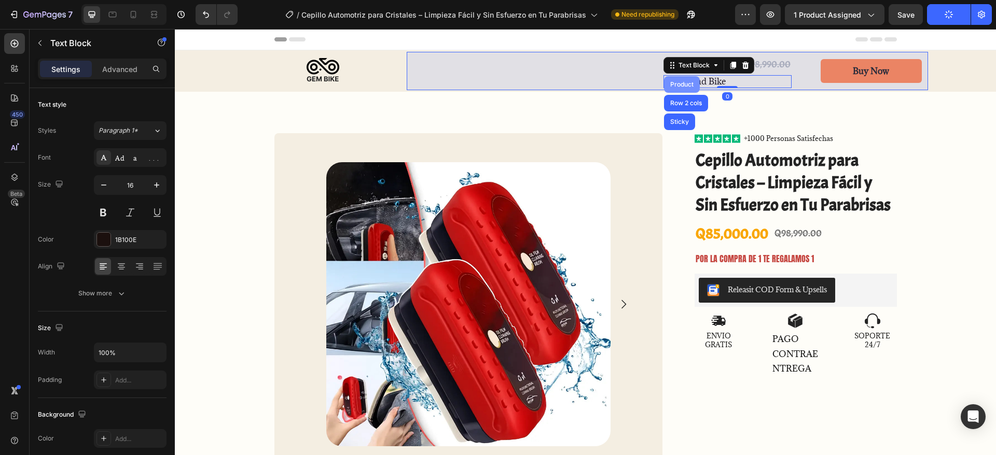
click at [680, 88] on div "Product" at bounding box center [682, 84] width 36 height 17
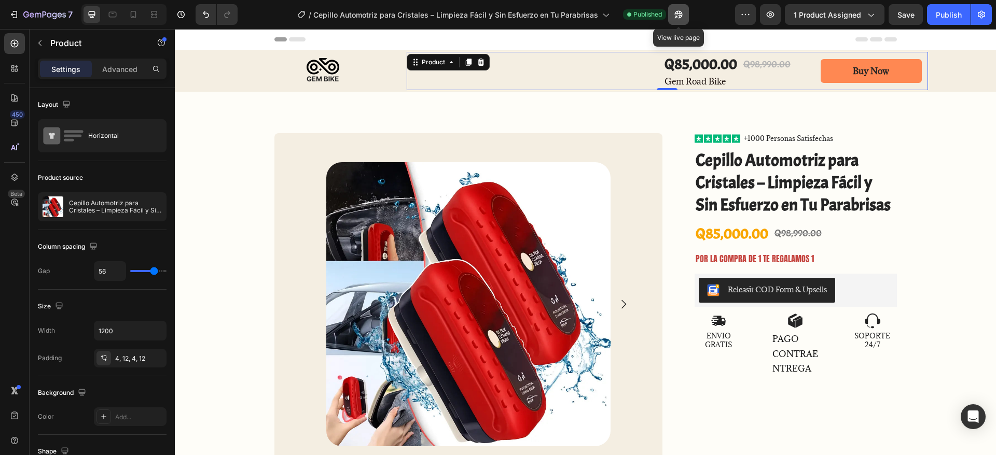
click at [677, 17] on icon "button" at bounding box center [676, 17] width 3 height 3
